Goal: Browse casually

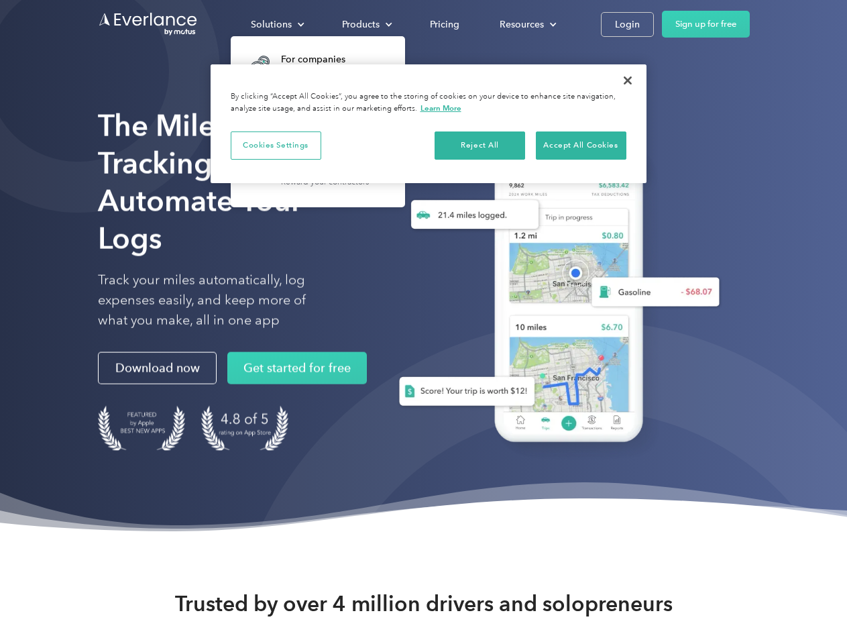
click at [277, 24] on div "Solutions" at bounding box center [271, 24] width 41 height 17
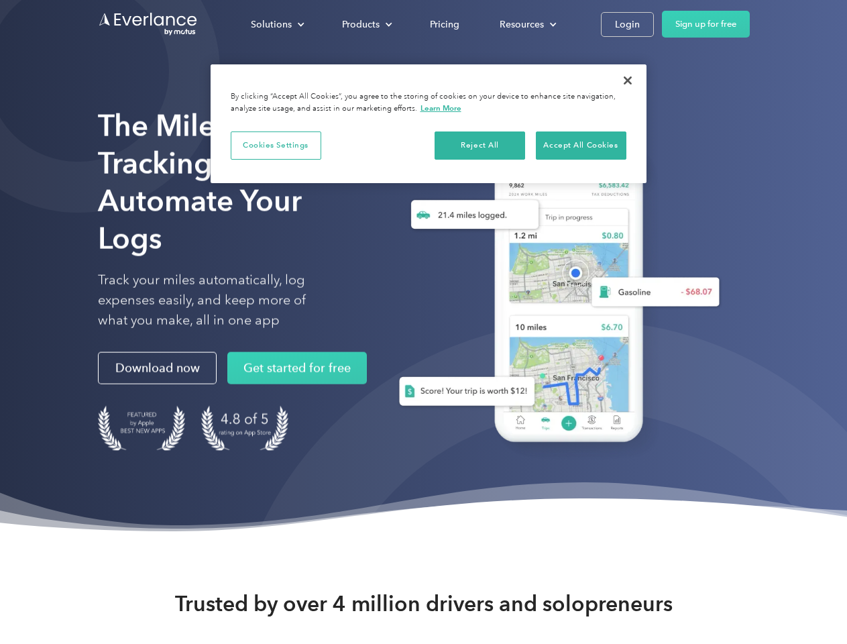
click at [366, 24] on div "Products" at bounding box center [361, 24] width 38 height 17
click at [527, 24] on div "Resources" at bounding box center [522, 24] width 44 height 17
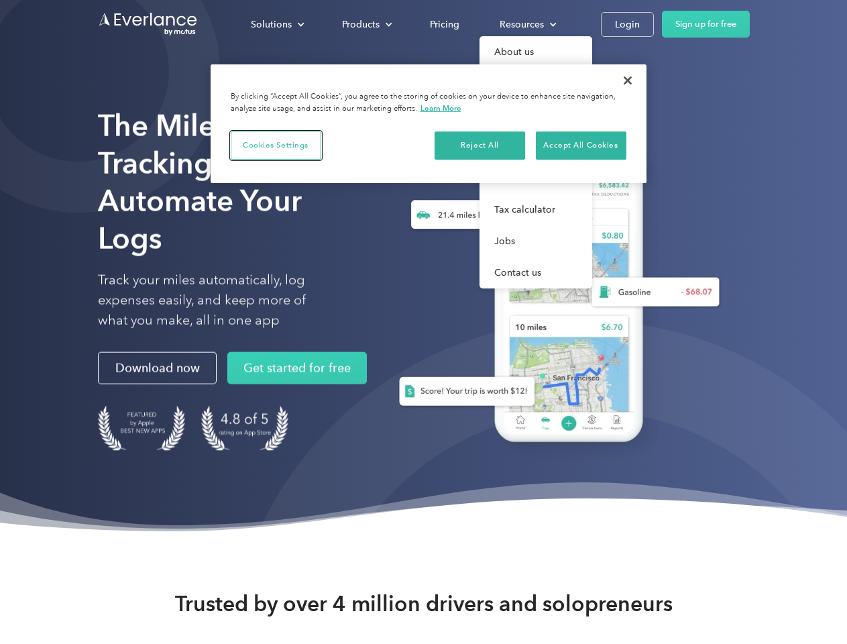
click at [276, 145] on button "Cookies Settings" at bounding box center [276, 146] width 91 height 28
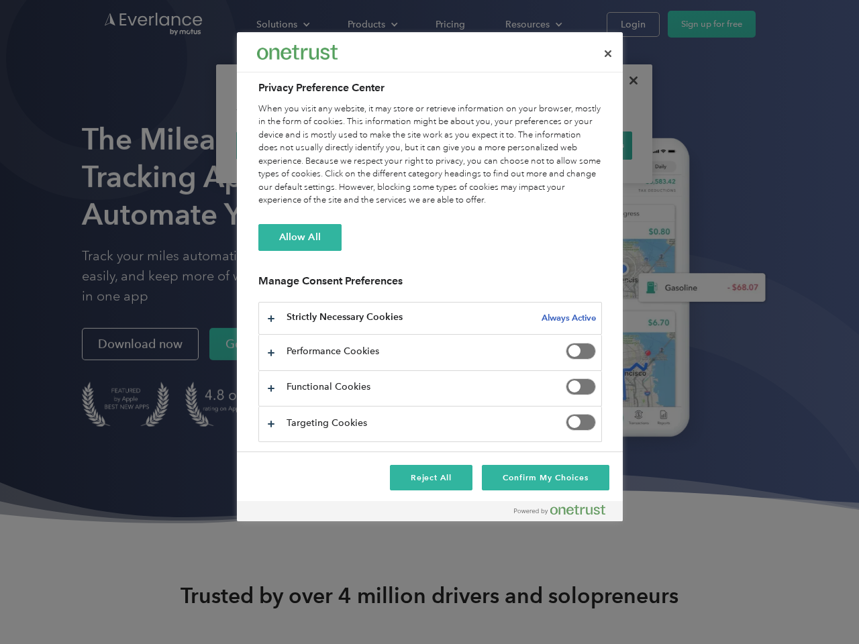
click at [480, 145] on div "When you visit any website, it may store or retrieve information on your browse…" at bounding box center [430, 155] width 344 height 105
click at [581, 145] on div "When you visit any website, it may store or retrieve information on your browse…" at bounding box center [430, 155] width 344 height 105
click at [628, 81] on div at bounding box center [429, 322] width 859 height 644
